Goal: Use online tool/utility: Utilize a website feature to perform a specific function

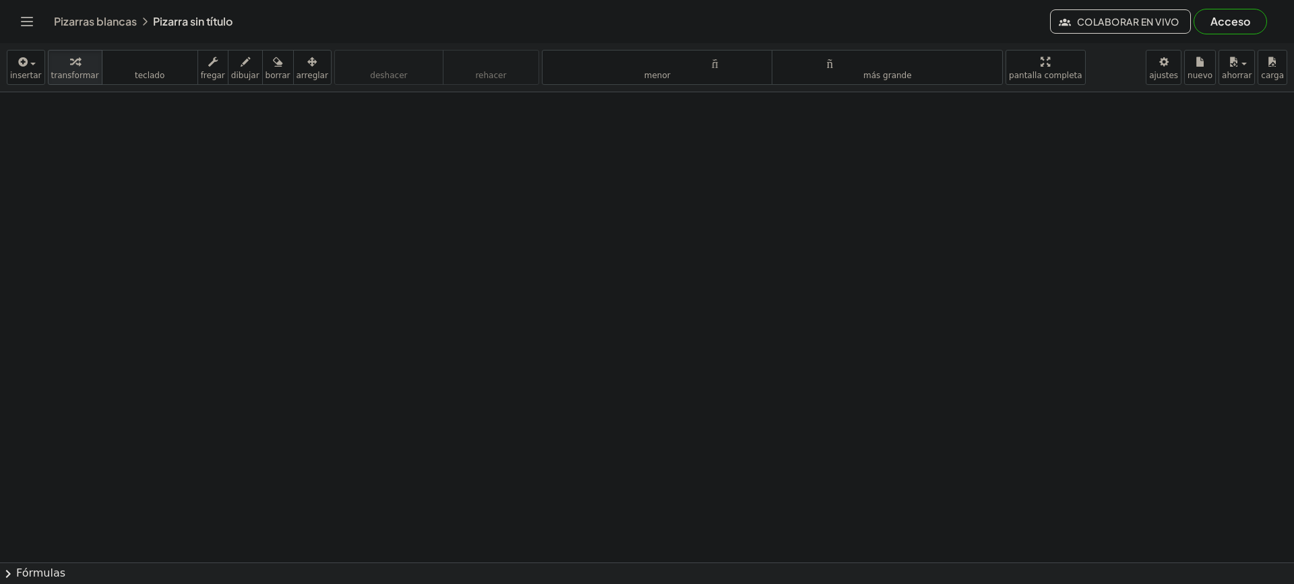
drag, startPoint x: 218, startPoint y: 214, endPoint x: 286, endPoint y: 278, distance: 93.4
click at [231, 72] on font "dibujar" at bounding box center [245, 75] width 28 height 9
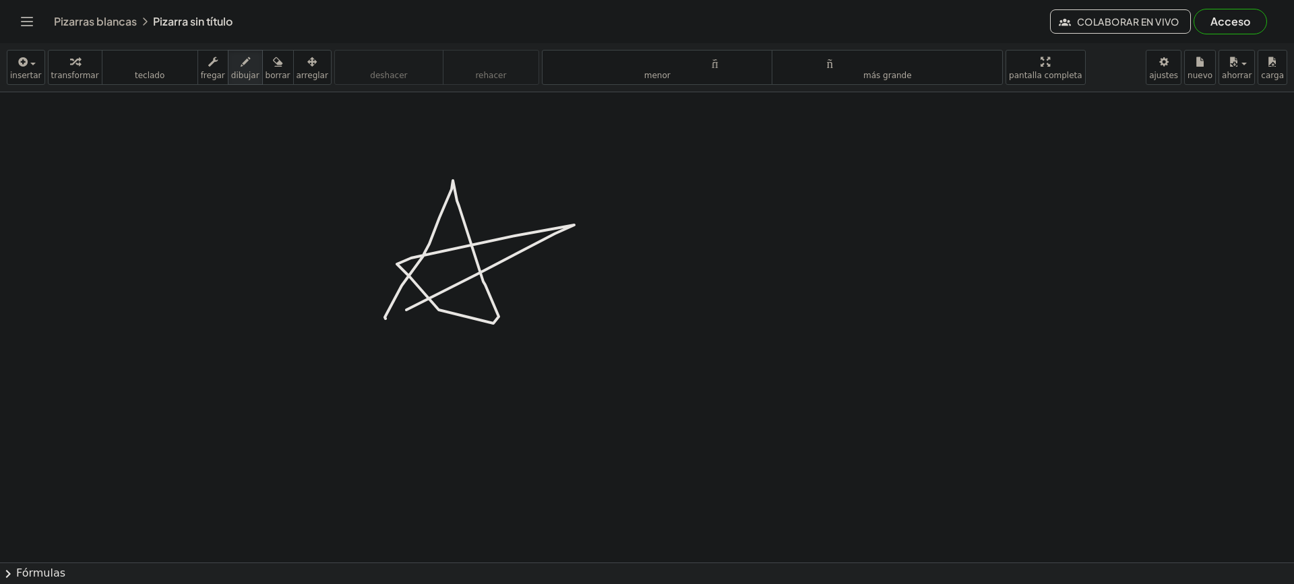
drag, startPoint x: 385, startPoint y: 319, endPoint x: 404, endPoint y: 312, distance: 19.4
click at [273, 63] on icon "button" at bounding box center [277, 62] width 9 height 16
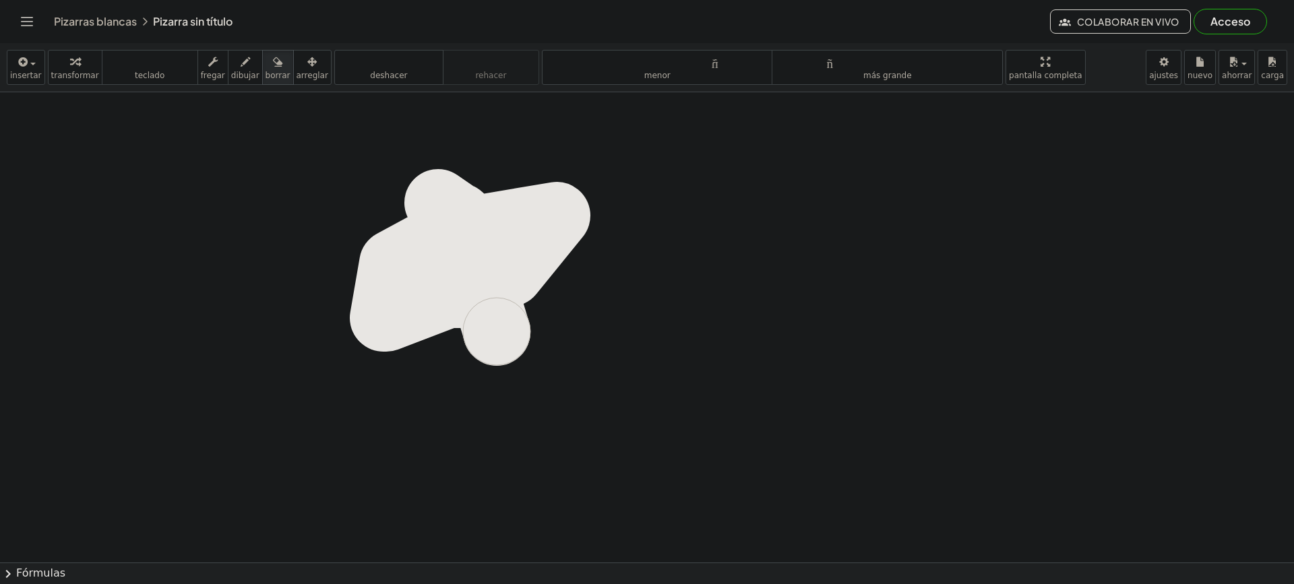
drag, startPoint x: 454, startPoint y: 249, endPoint x: 483, endPoint y: 323, distance: 79.0
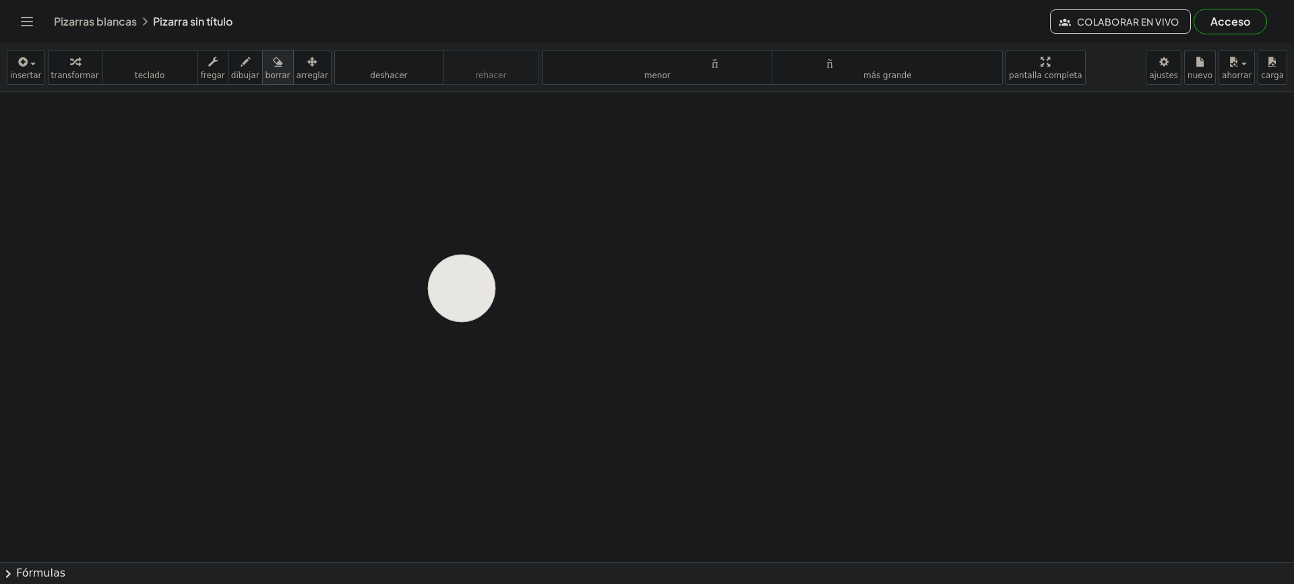
click at [26, 69] on button "insertar" at bounding box center [26, 67] width 38 height 35
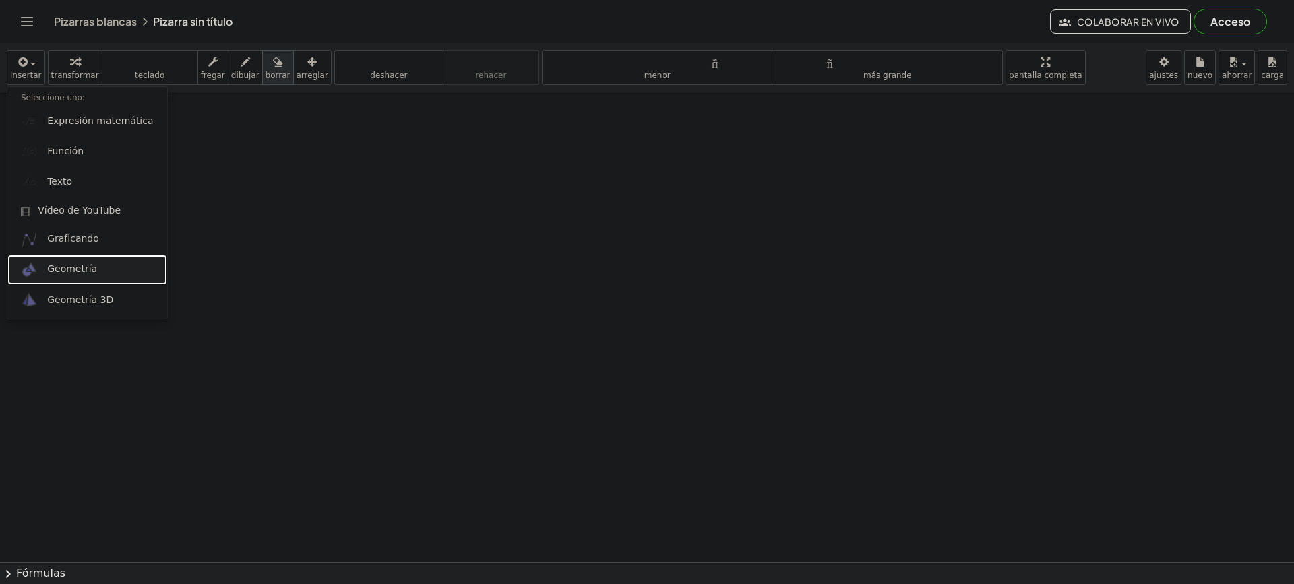
click at [88, 274] on font "Geometría" at bounding box center [72, 268] width 50 height 11
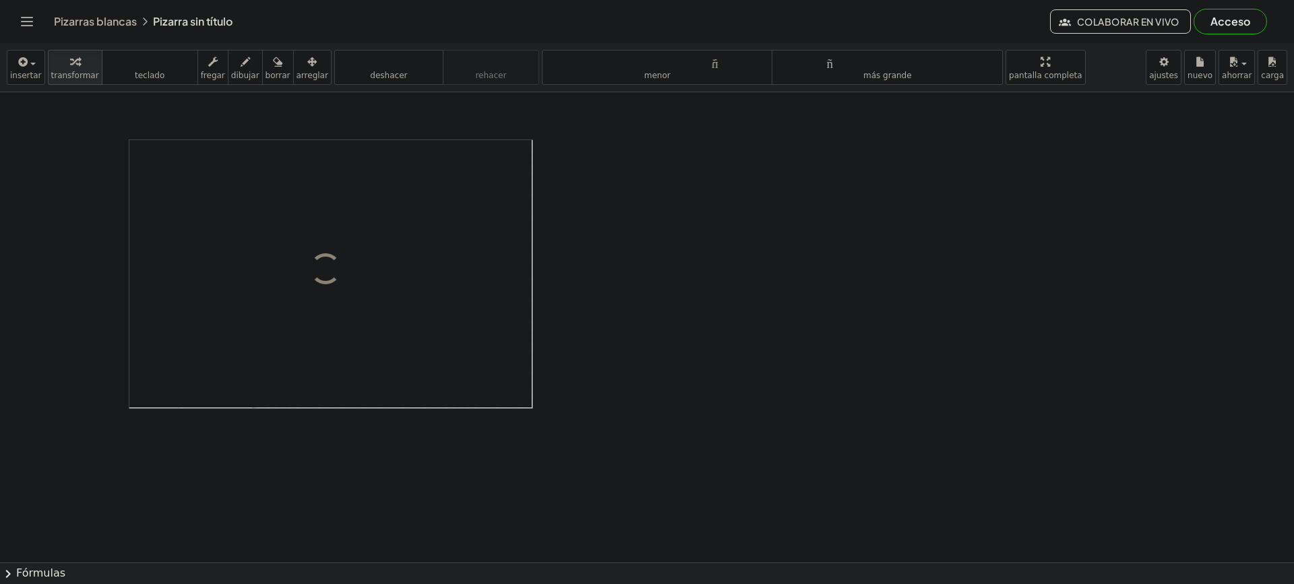
click at [29, 36] on div "Pizarras [PERSON_NAME] Pizarra sin título Colaborar en vivo Acceso" at bounding box center [646, 21] width 1261 height 43
click at [31, 30] on button "Cambiar navegación" at bounding box center [27, 22] width 22 height 22
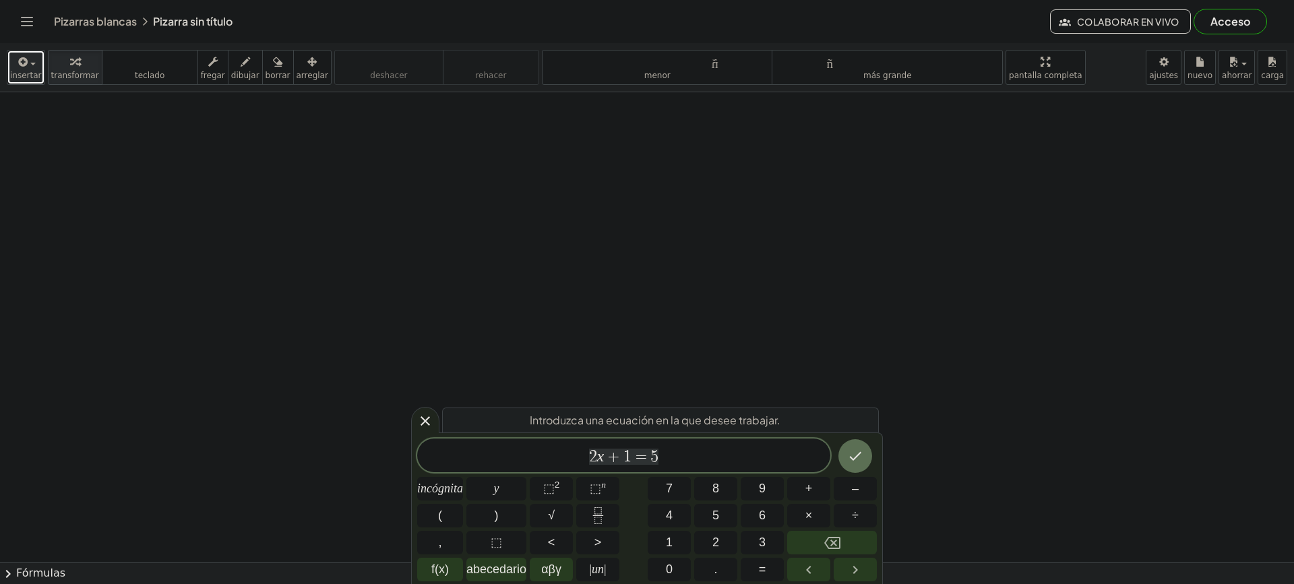
click at [18, 61] on icon "button" at bounding box center [22, 62] width 12 height 16
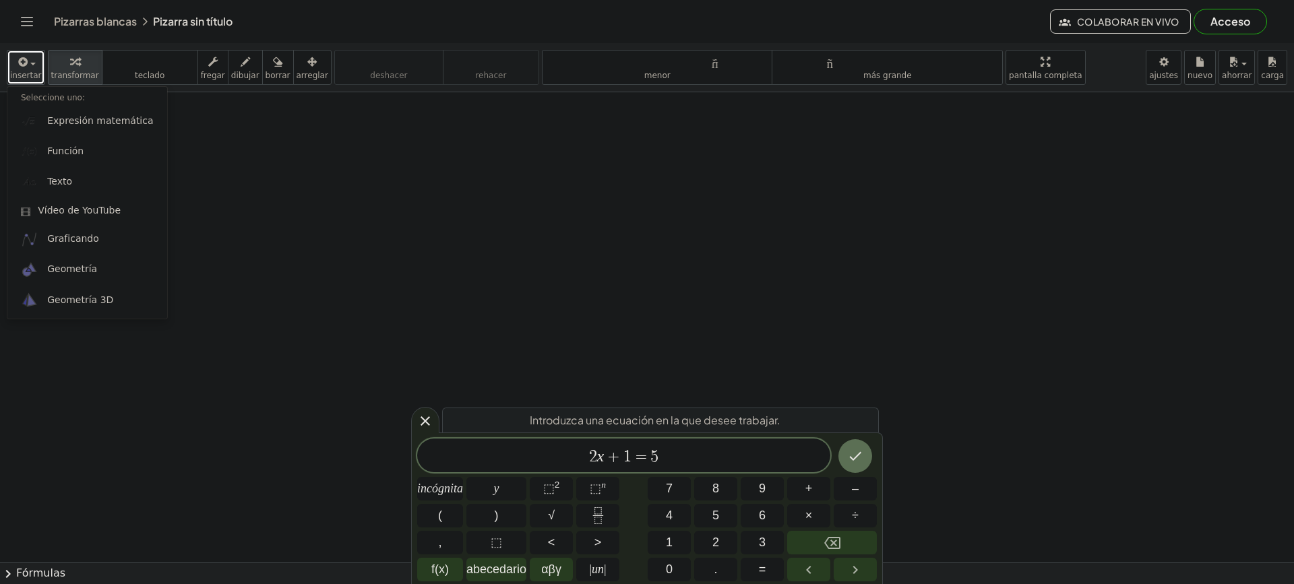
click at [70, 67] on icon "button" at bounding box center [74, 62] width 9 height 16
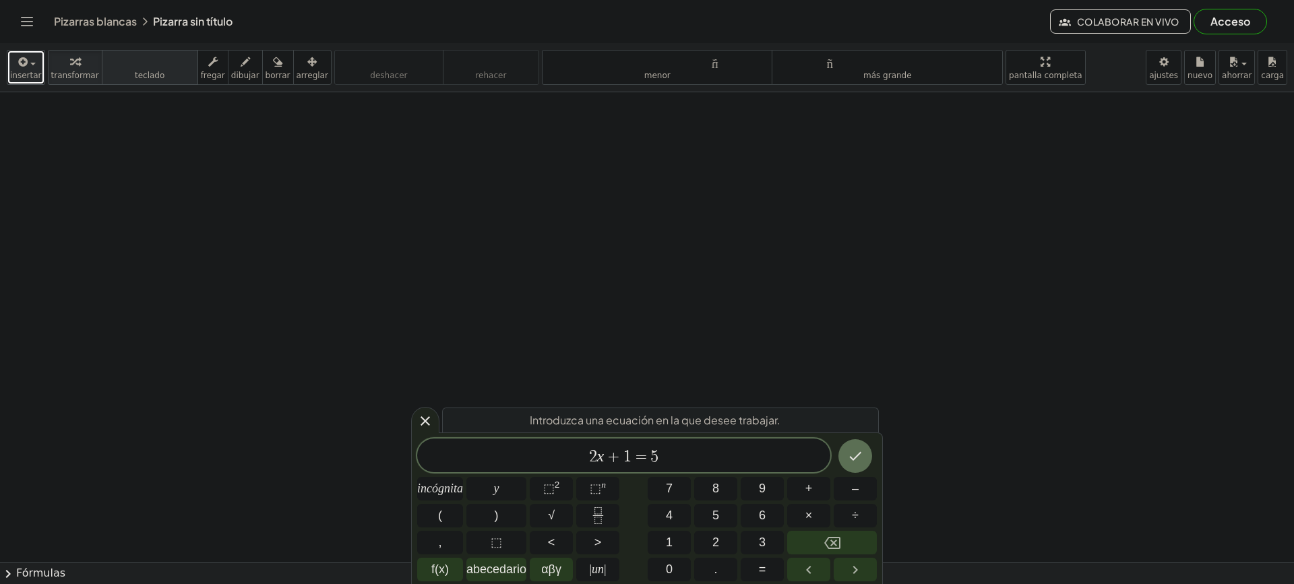
click at [142, 75] on font "teclado" at bounding box center [150, 75] width 30 height 9
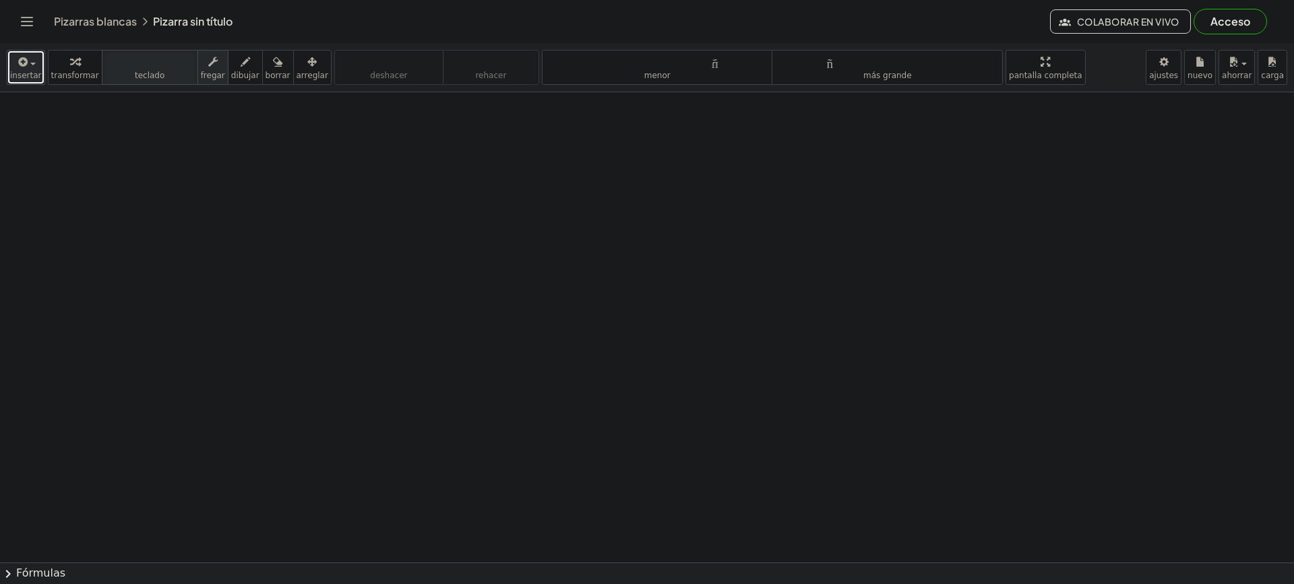
click at [201, 72] on font "fregar" at bounding box center [213, 75] width 24 height 9
click at [234, 72] on font "dibujar" at bounding box center [245, 75] width 28 height 9
click at [268, 72] on font "borrar" at bounding box center [278, 75] width 25 height 9
click at [307, 69] on icon "button" at bounding box center [311, 62] width 9 height 16
click at [1183, 67] on body "Actividades matemáticas fáciles de comprender Empezar Banco de actividades Trab…" at bounding box center [647, 292] width 1294 height 584
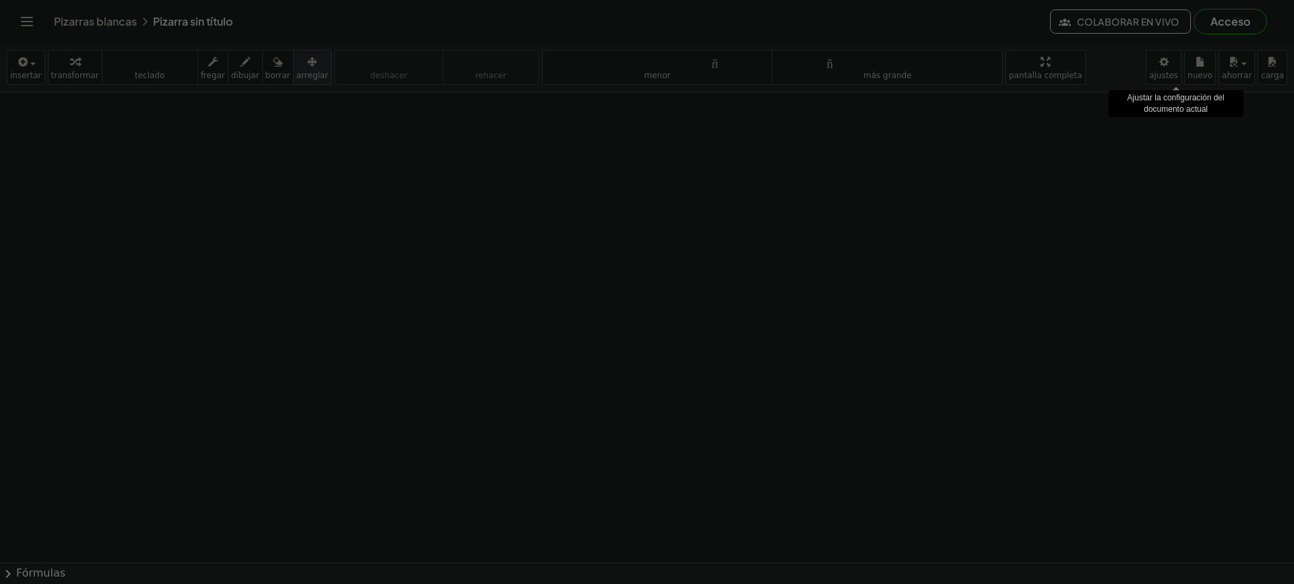
click at [0, 0] on div "× Configuración del documento Estas configuraciones se guardan con el documento…" at bounding box center [0, 0] width 0 height 0
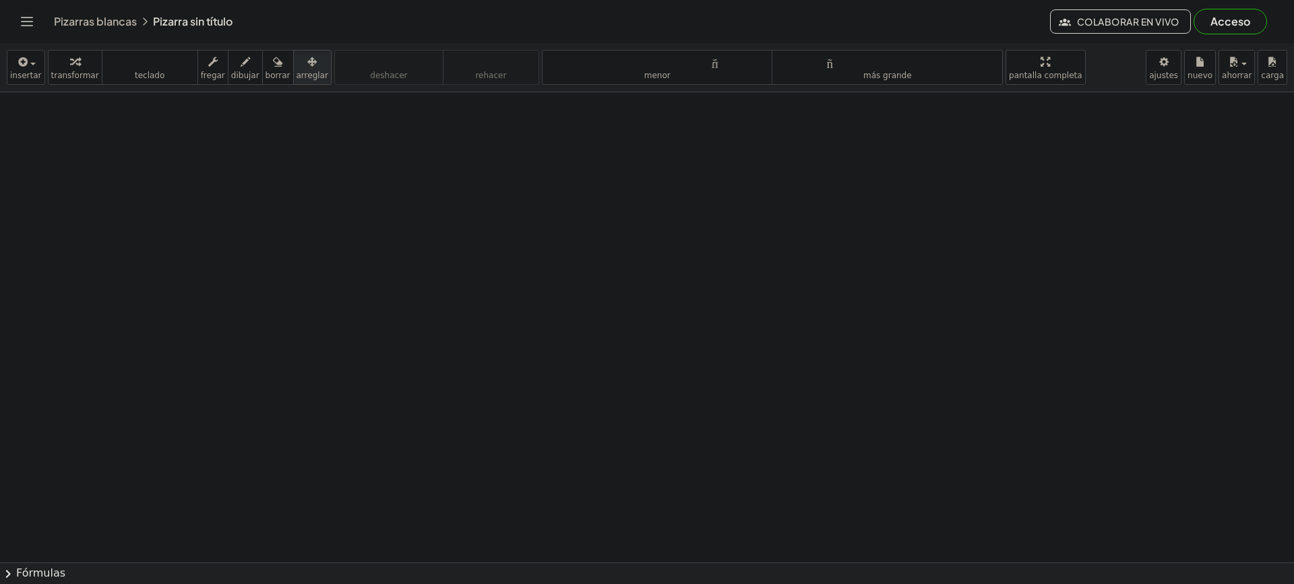
click at [22, 49] on div "insertar Seleccione uno: Expresión matemática Función Texto Vídeo de YouTube Gr…" at bounding box center [647, 67] width 1294 height 49
click at [19, 73] on font "insertar" at bounding box center [26, 75] width 32 height 9
click at [15, 18] on header "Pizarras [PERSON_NAME] Pizarra sin título Colaborar en vivo Acceso" at bounding box center [647, 21] width 1294 height 43
click at [24, 30] on button "Cambiar navegación" at bounding box center [27, 22] width 22 height 22
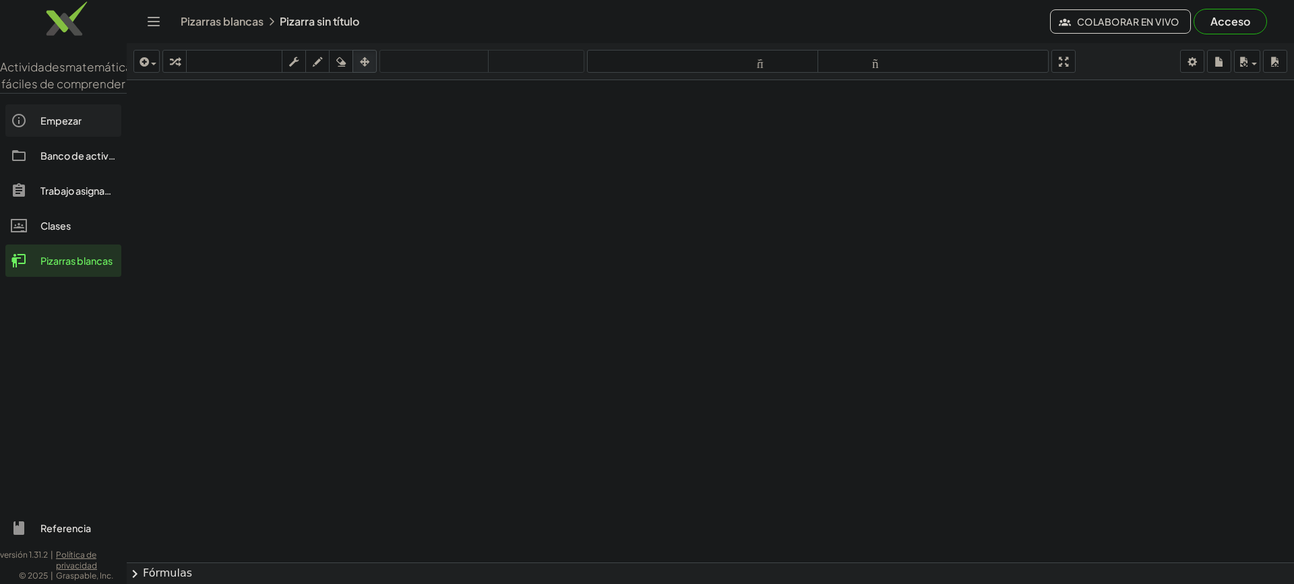
click at [84, 137] on link "Empezar" at bounding box center [63, 120] width 116 height 32
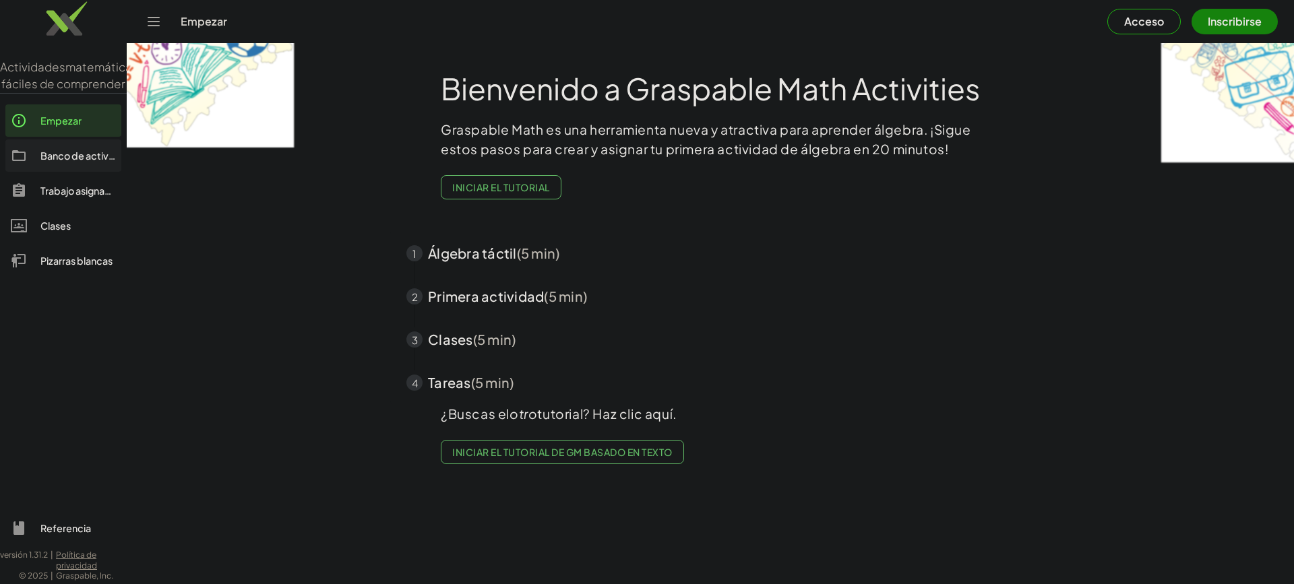
click at [91, 164] on div "Banco de actividades" at bounding box center [77, 156] width 75 height 16
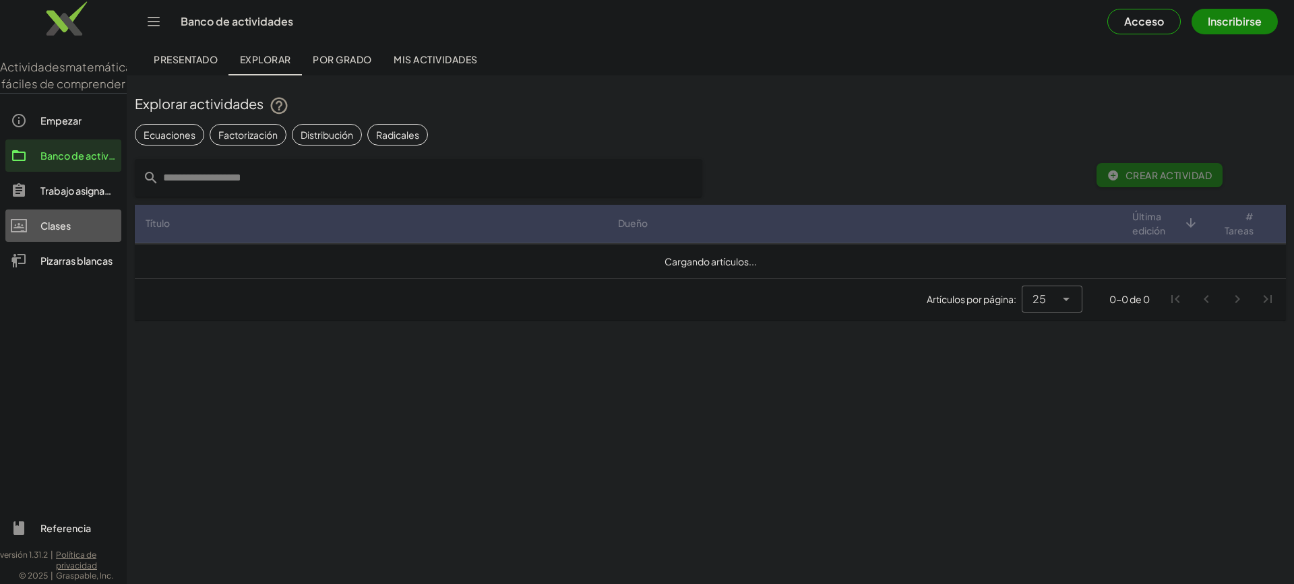
click at [93, 233] on link "Clases" at bounding box center [63, 226] width 116 height 32
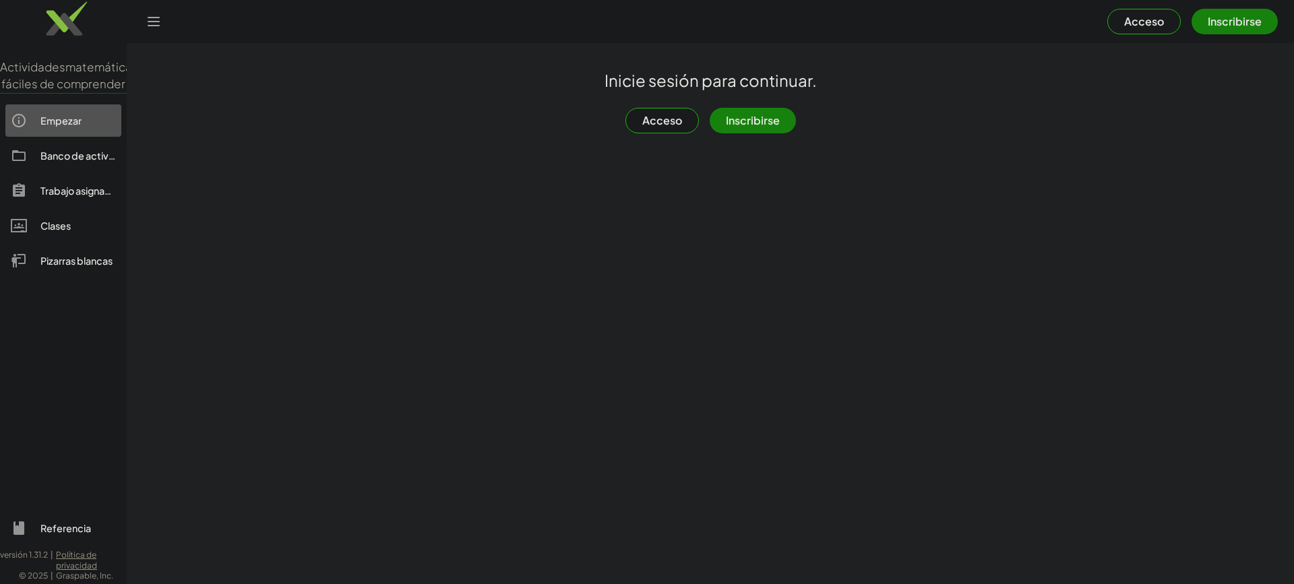
click at [69, 127] on font "Empezar" at bounding box center [60, 121] width 41 height 12
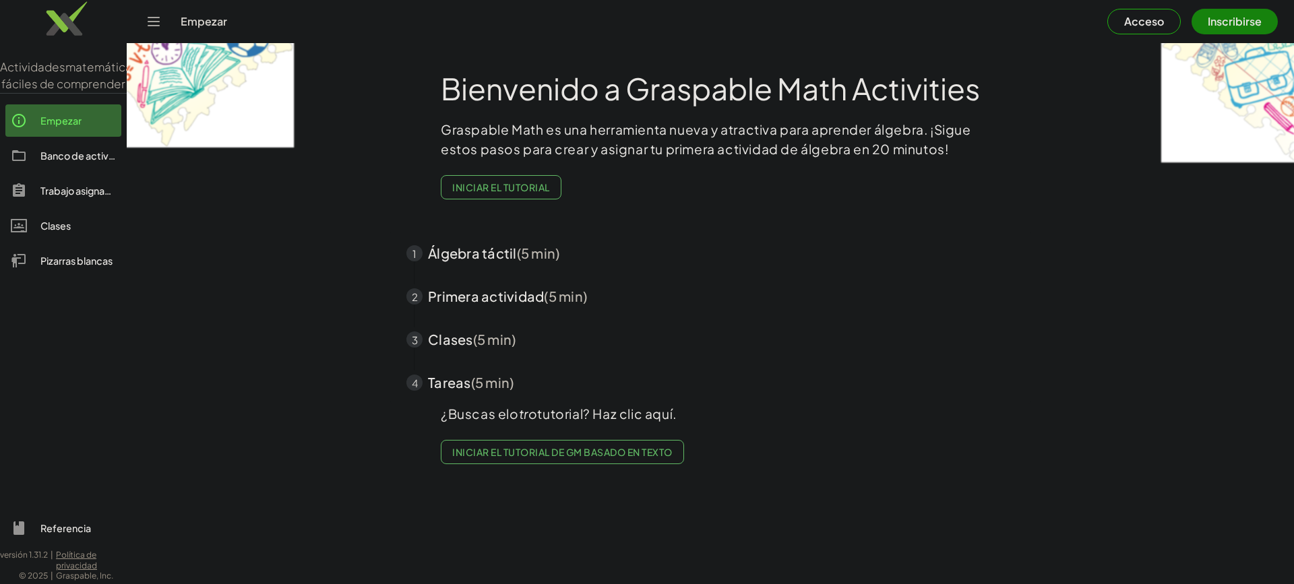
click at [74, 127] on font "Empezar" at bounding box center [60, 121] width 41 height 12
click at [72, 164] on link "Banco de actividades" at bounding box center [63, 155] width 116 height 32
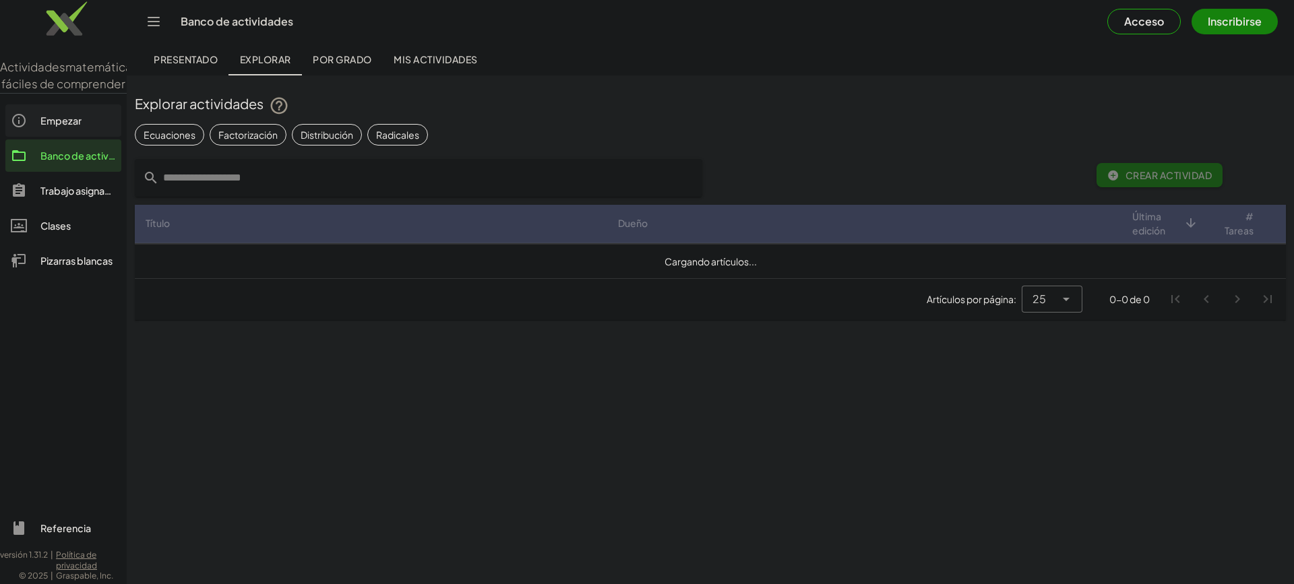
click at [73, 127] on font "Empezar" at bounding box center [60, 121] width 41 height 12
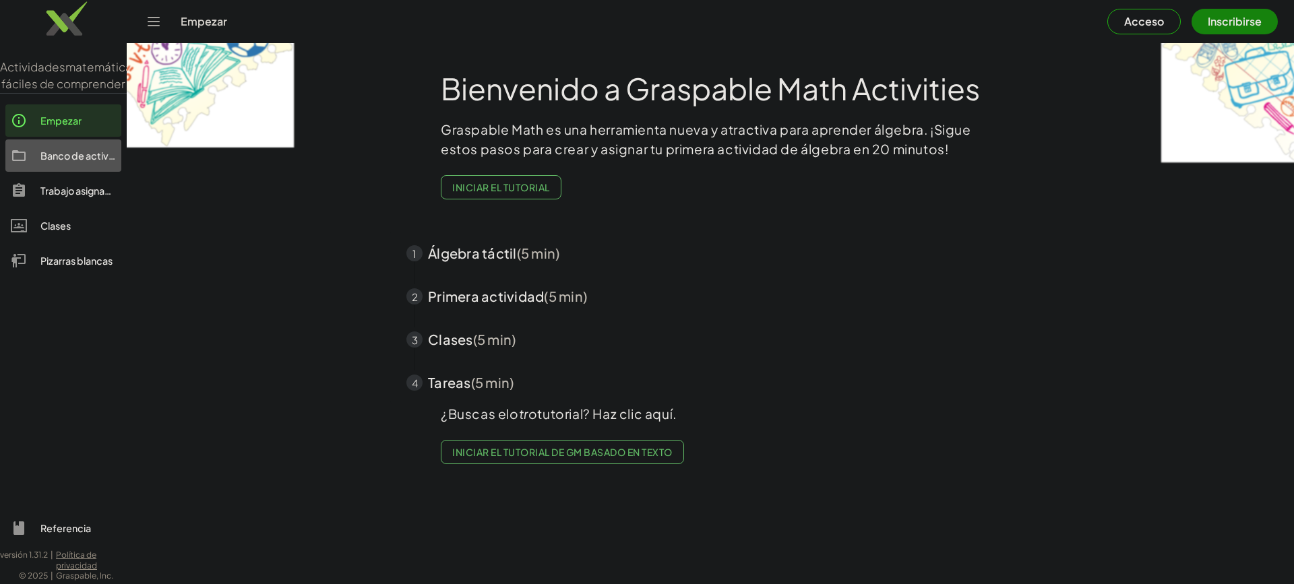
click at [71, 162] on font "Banco de actividades" at bounding box center [90, 156] width 100 height 12
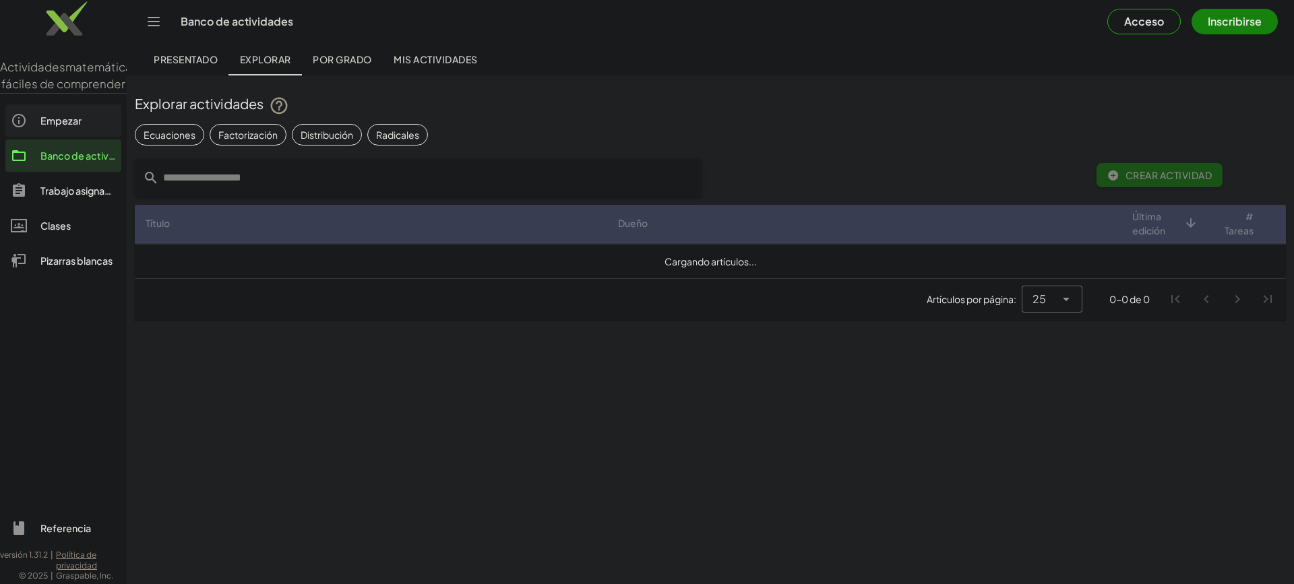
click at [74, 127] on font "Empezar" at bounding box center [60, 121] width 41 height 12
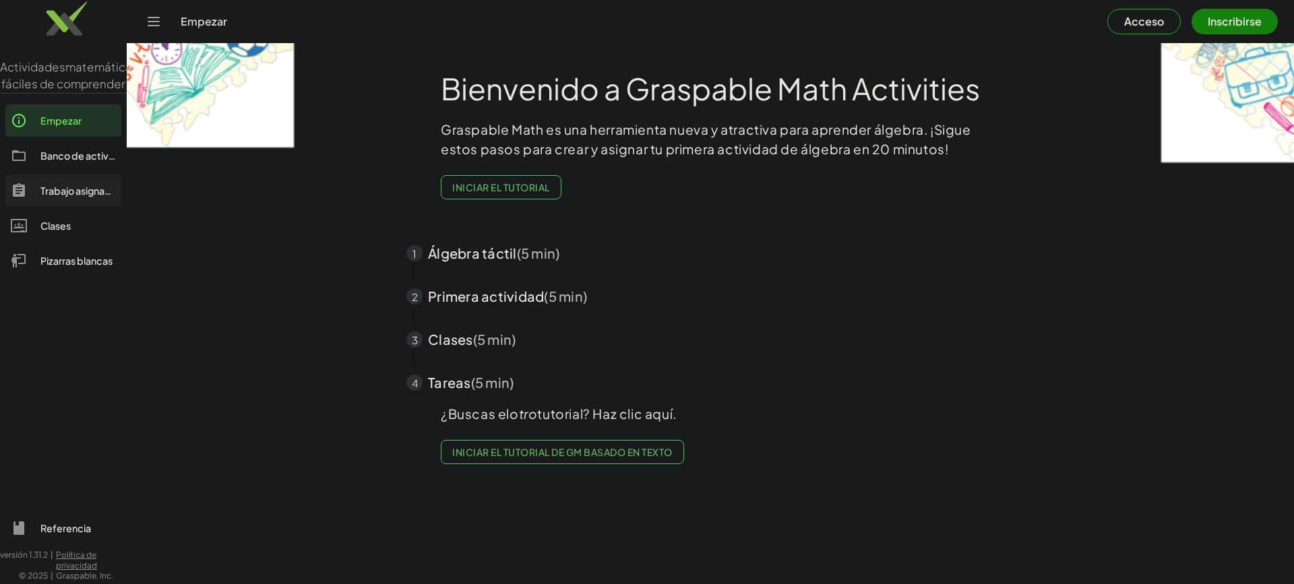
click at [80, 197] on font "Trabajo asignado" at bounding box center [78, 191] width 77 height 12
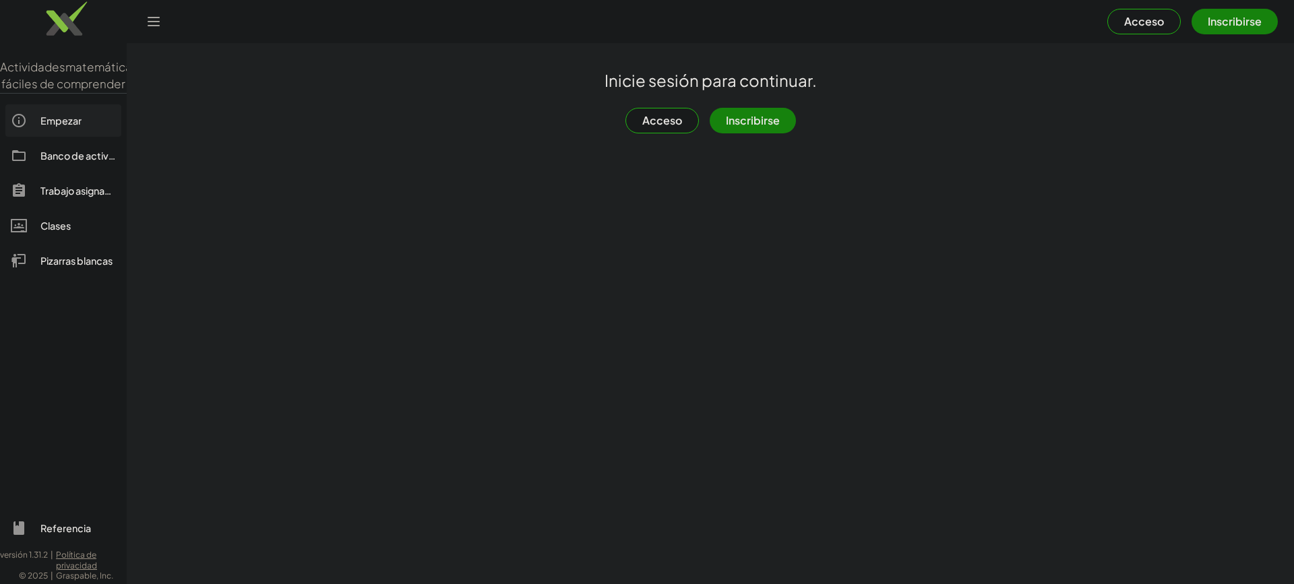
click at [79, 137] on link "Empezar" at bounding box center [63, 120] width 116 height 32
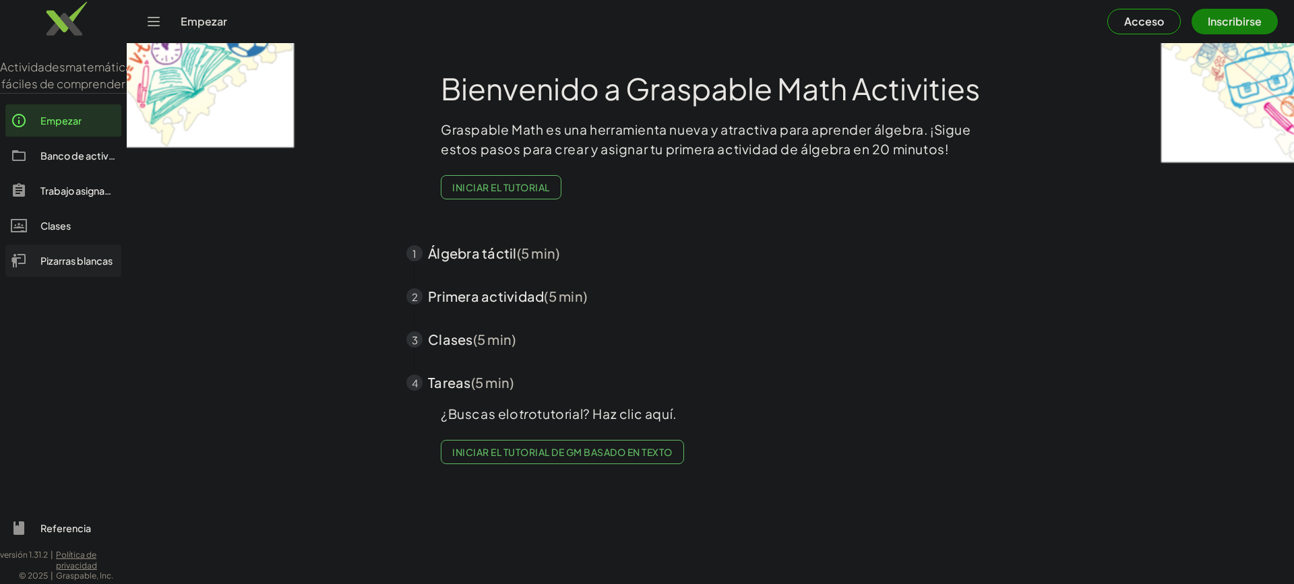
click at [80, 267] on font "Pizarras blancas" at bounding box center [76, 261] width 72 height 12
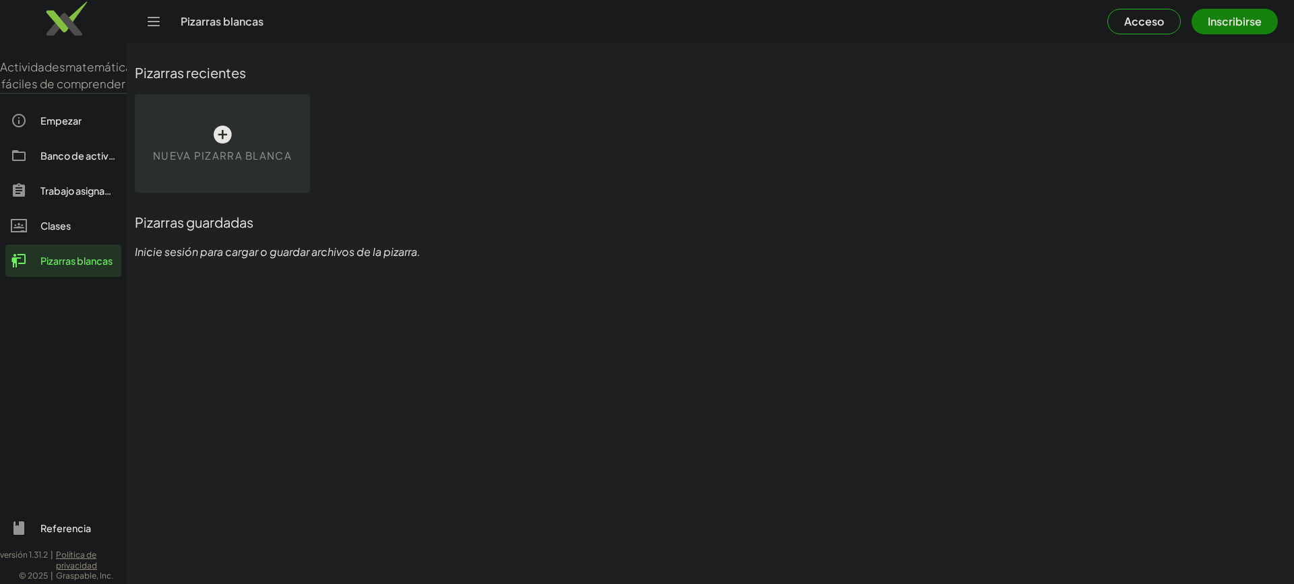
click at [226, 125] on icon at bounding box center [223, 135] width 22 height 22
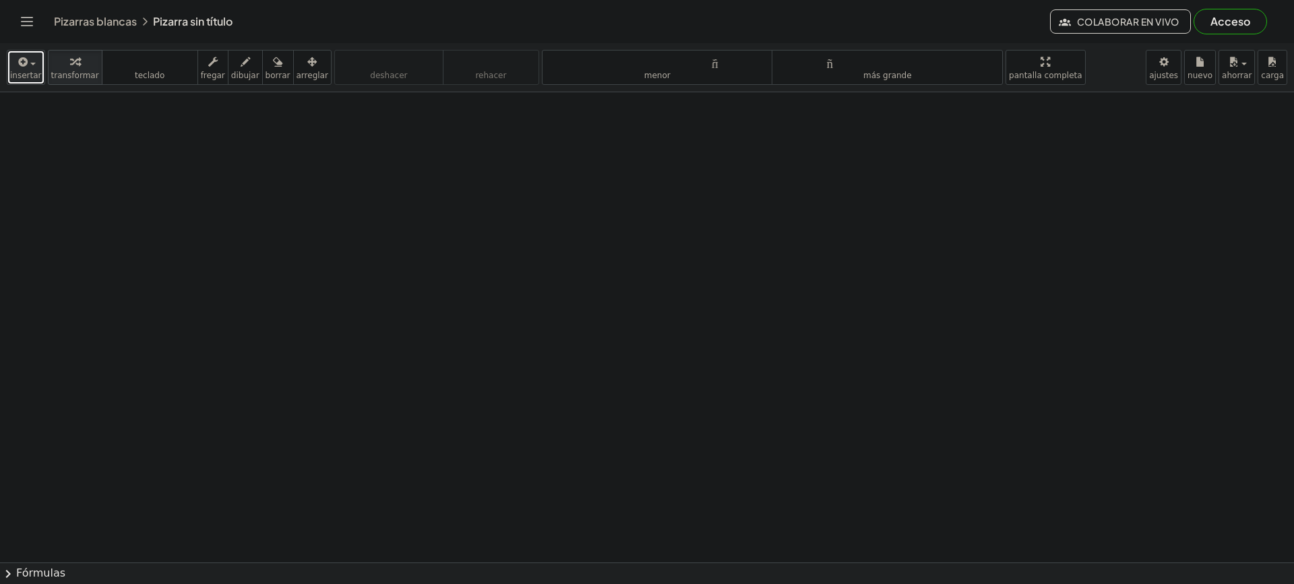
click at [38, 67] on button "insertar" at bounding box center [26, 67] width 38 height 35
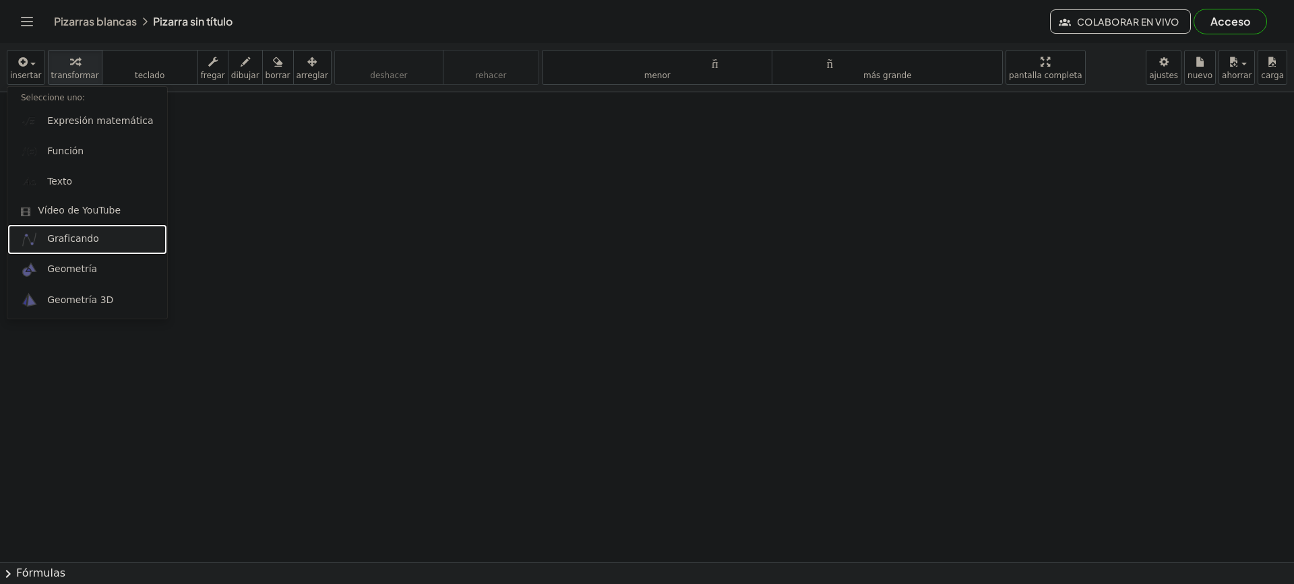
click at [98, 245] on link "Graficando" at bounding box center [87, 239] width 160 height 30
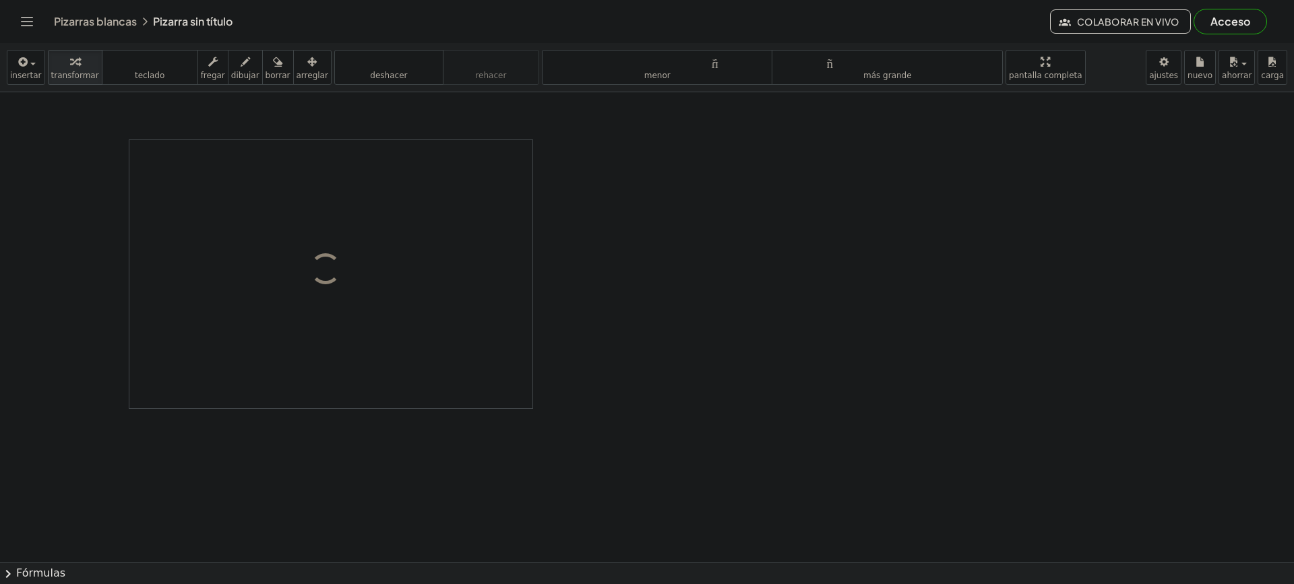
drag, startPoint x: 670, startPoint y: 462, endPoint x: 675, endPoint y: 351, distance: 110.6
click at [675, 351] on div at bounding box center [647, 562] width 1294 height 941
click at [233, 71] on font "dibujar" at bounding box center [245, 75] width 28 height 9
click at [644, 320] on div at bounding box center [647, 562] width 1294 height 941
click at [237, 66] on div "button" at bounding box center [245, 61] width 28 height 16
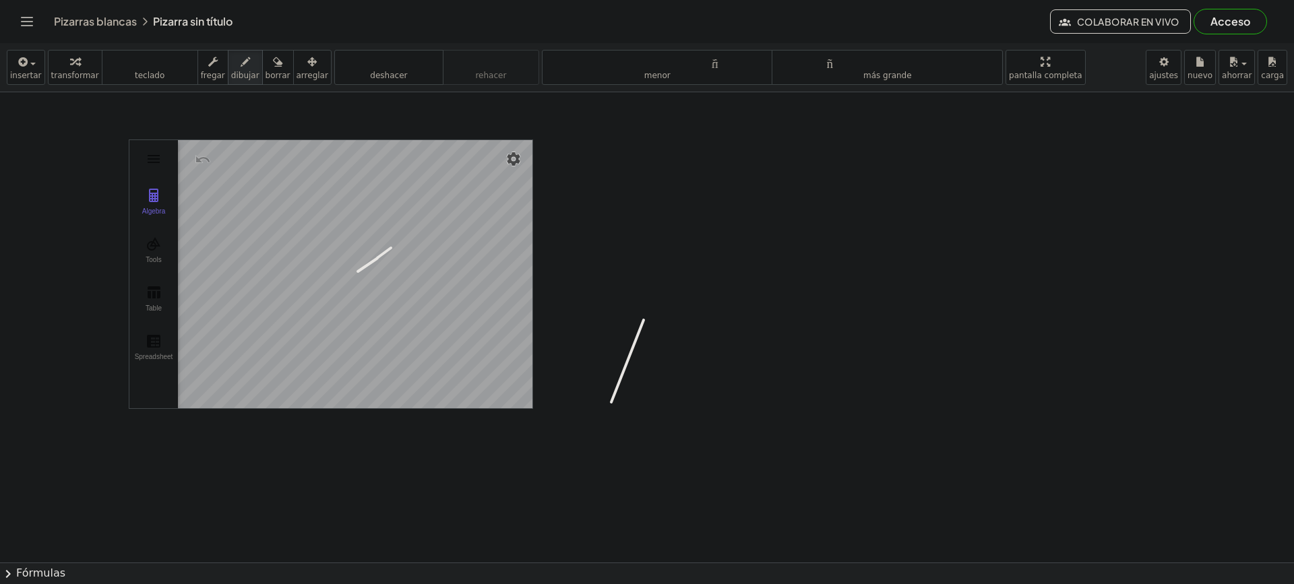
drag, startPoint x: 358, startPoint y: 272, endPoint x: 388, endPoint y: 247, distance: 39.3
click at [391, 247] on div at bounding box center [647, 562] width 1294 height 941
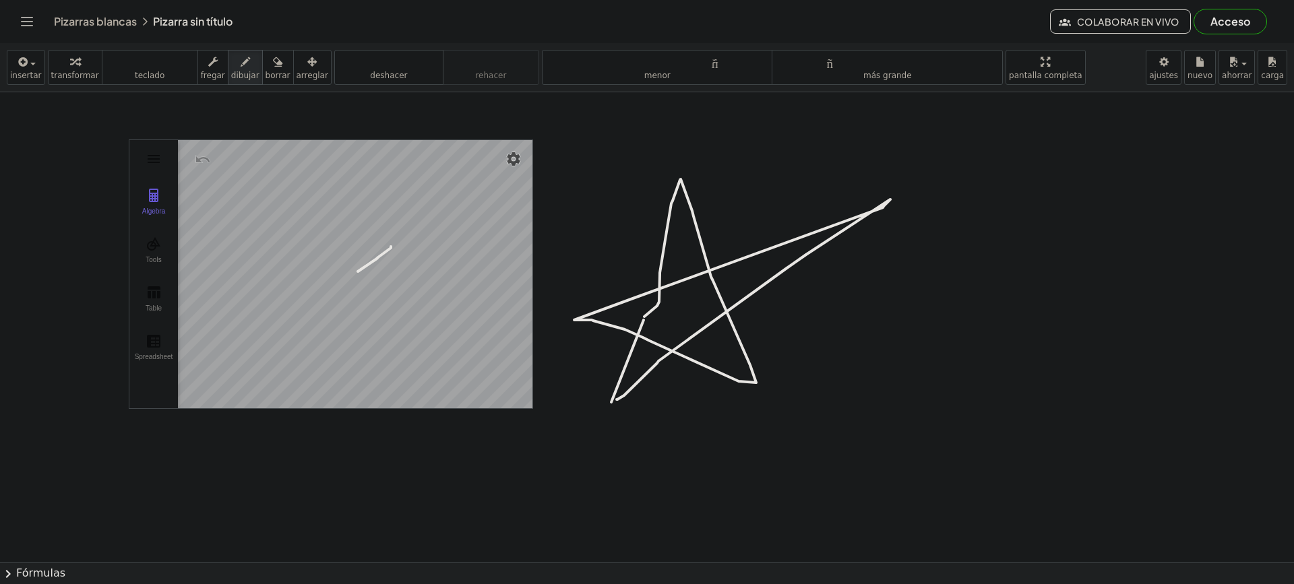
drag, startPoint x: 644, startPoint y: 317, endPoint x: 617, endPoint y: 400, distance: 87.4
click at [617, 400] on div at bounding box center [647, 562] width 1294 height 941
click at [266, 71] on font "borrar" at bounding box center [278, 75] width 25 height 9
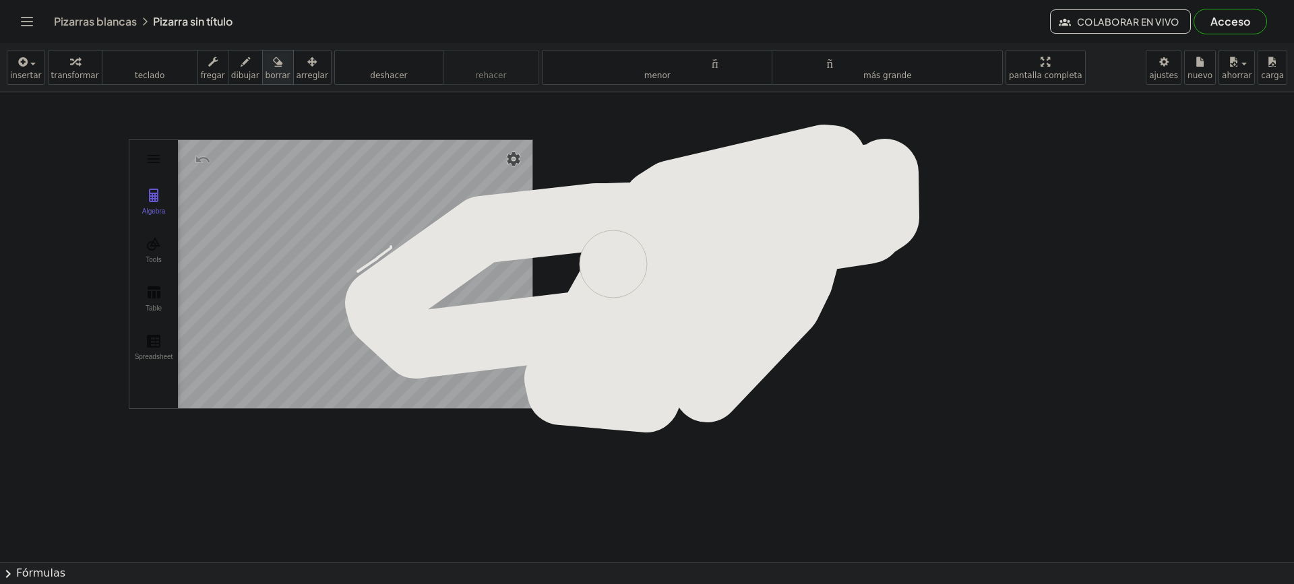
drag, startPoint x: 666, startPoint y: 348, endPoint x: 600, endPoint y: 267, distance: 104.8
click at [600, 267] on div at bounding box center [647, 562] width 1294 height 941
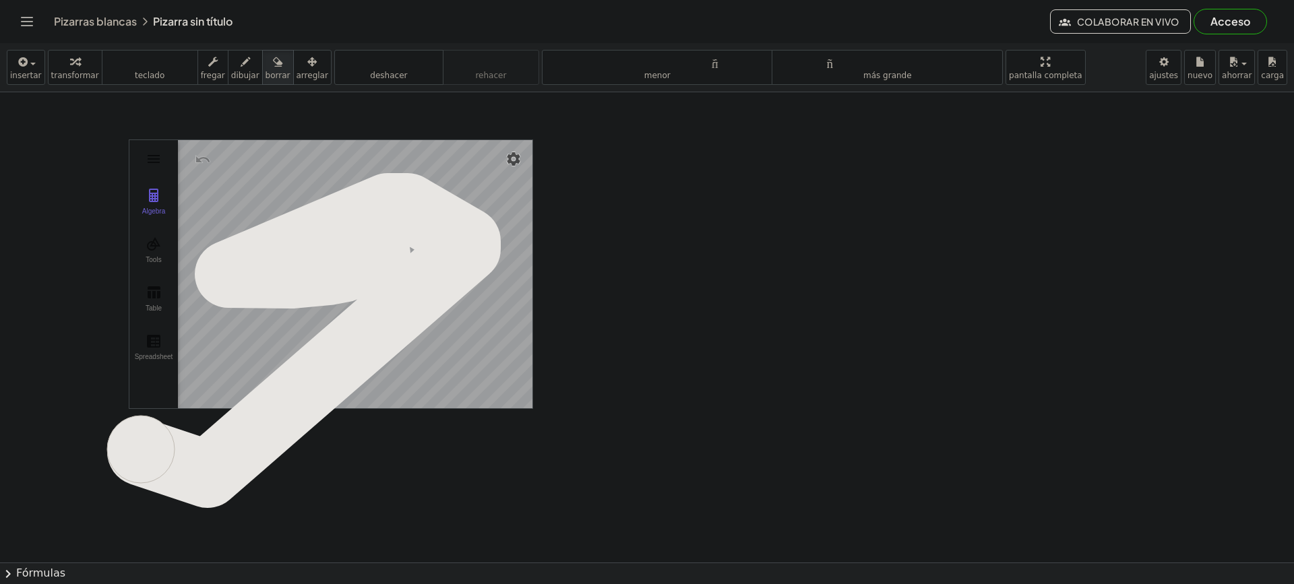
drag, startPoint x: 329, startPoint y: 272, endPoint x: 235, endPoint y: 342, distance: 117.9
click at [161, 393] on div at bounding box center [647, 562] width 1294 height 941
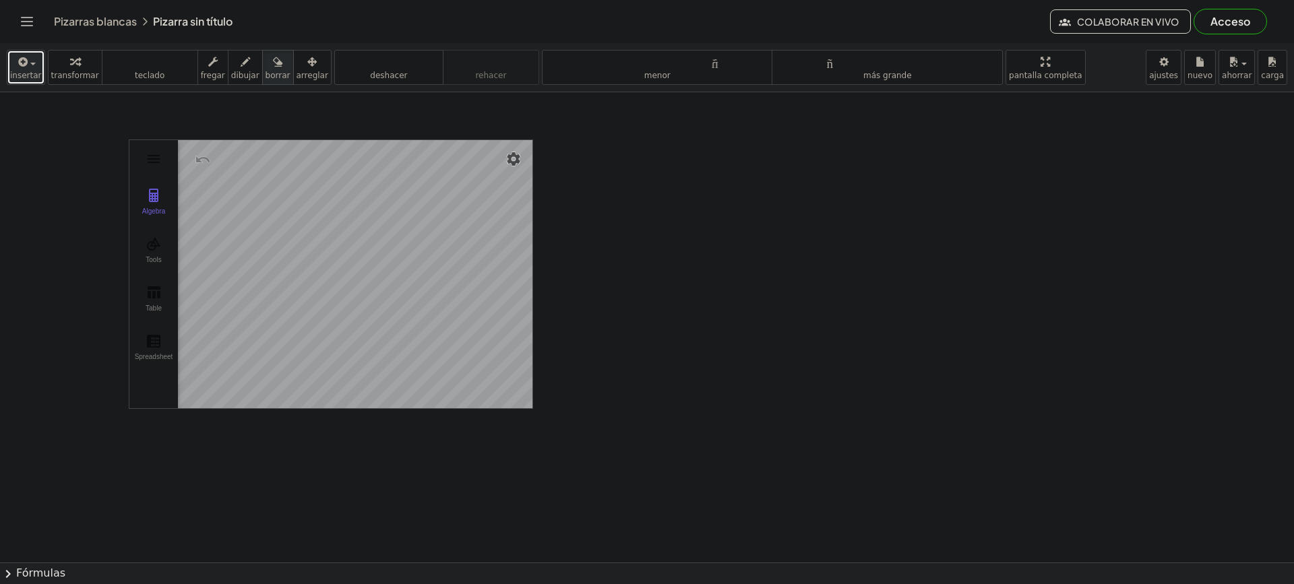
click at [22, 69] on icon "button" at bounding box center [22, 62] width 12 height 16
